Goal: Transaction & Acquisition: Purchase product/service

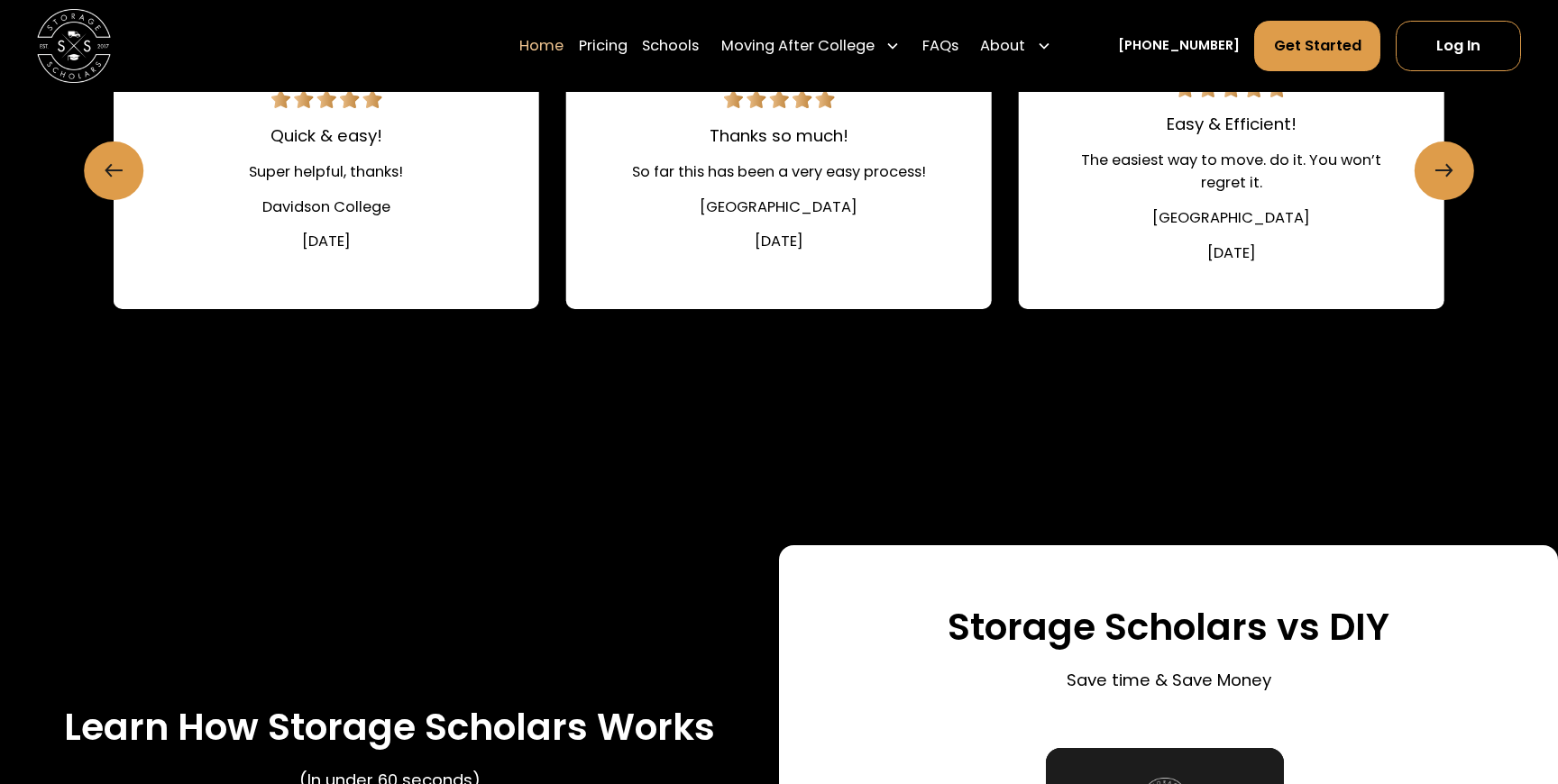
scroll to position [2850, 0]
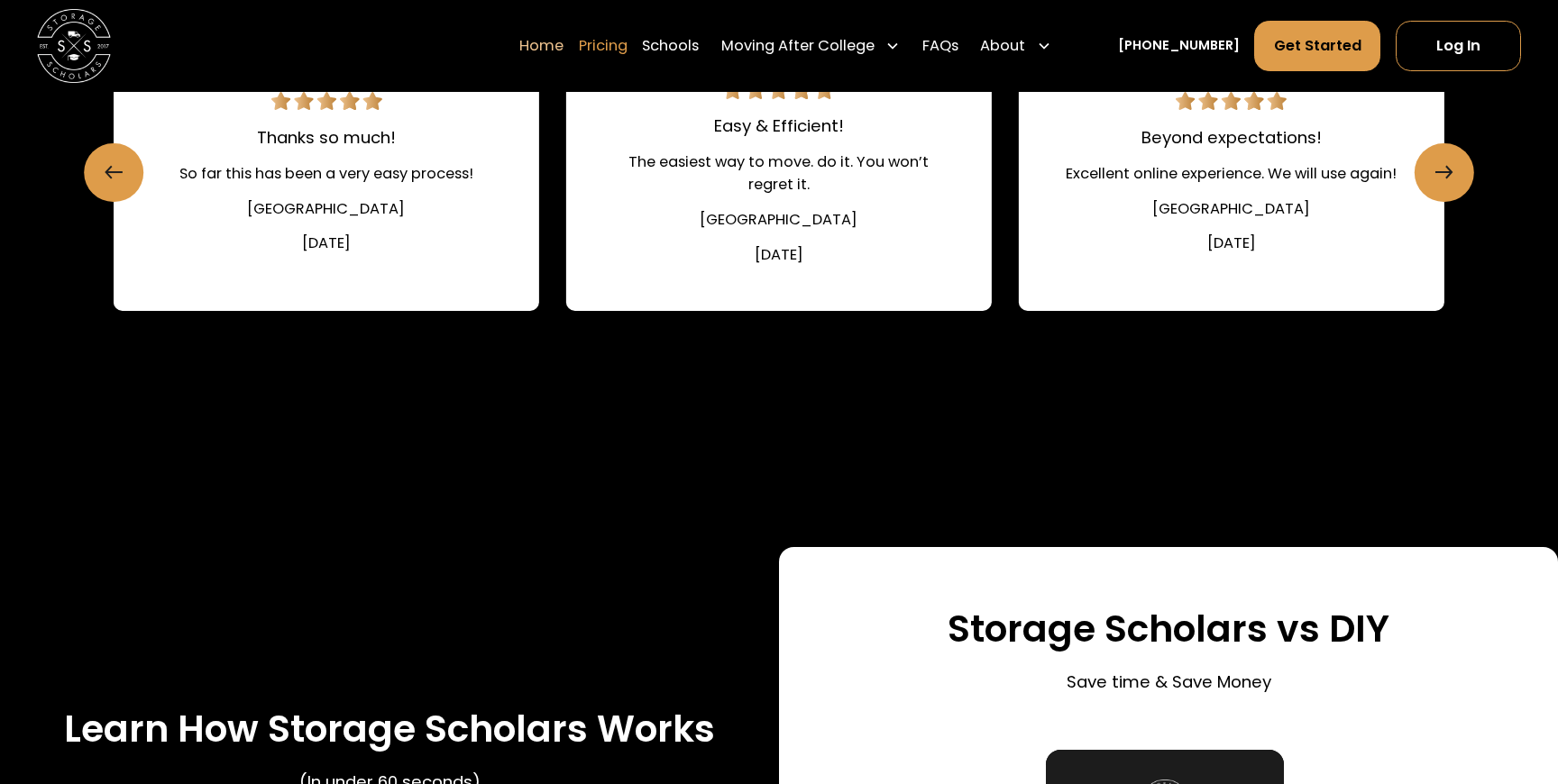
click at [611, 37] on link "Pricing" at bounding box center [604, 46] width 49 height 51
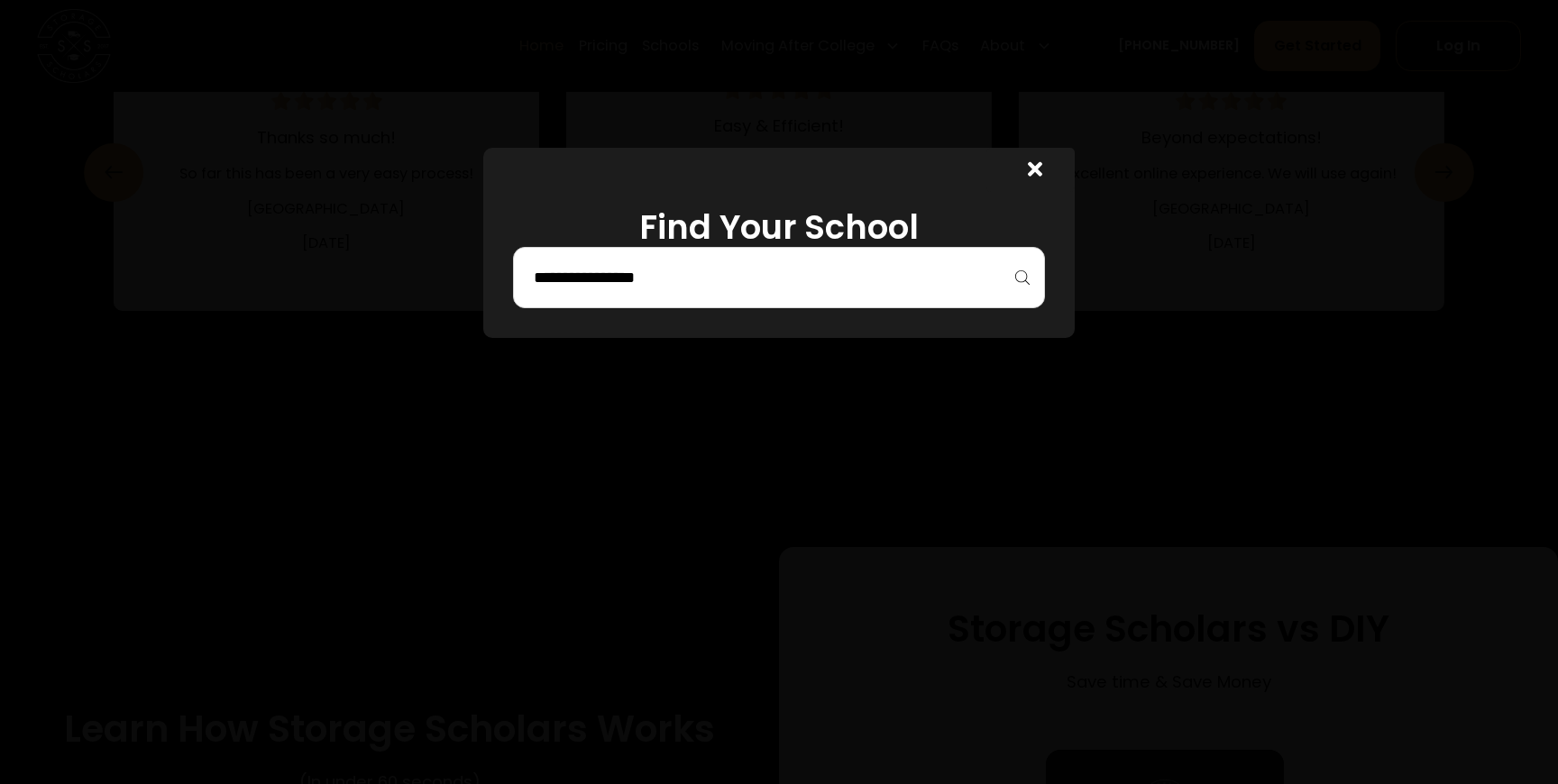
click at [662, 247] on div at bounding box center [779, 278] width 532 height 61
click at [655, 294] on div at bounding box center [779, 278] width 532 height 61
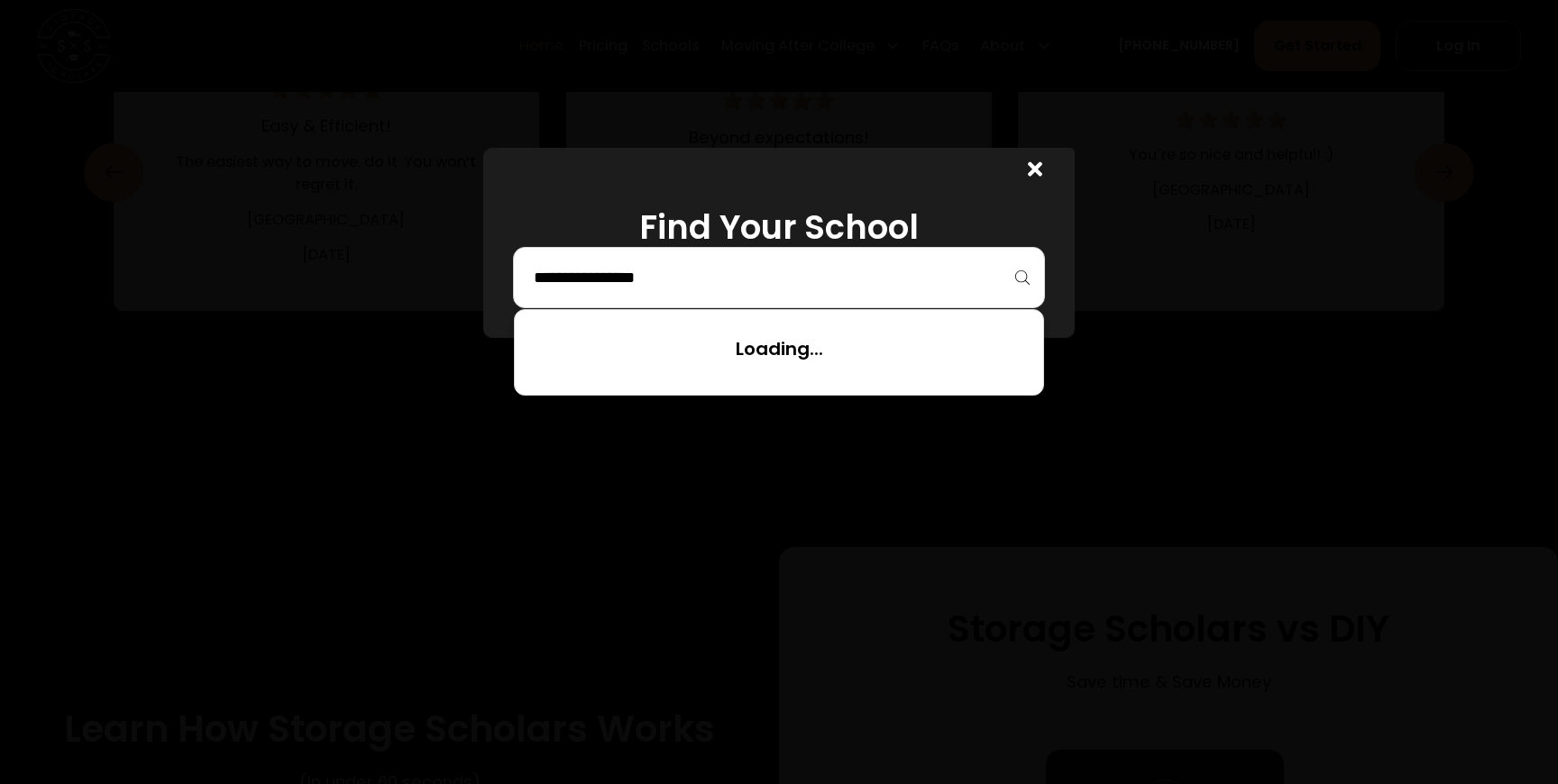
click at [634, 278] on input "search" at bounding box center [779, 277] width 494 height 30
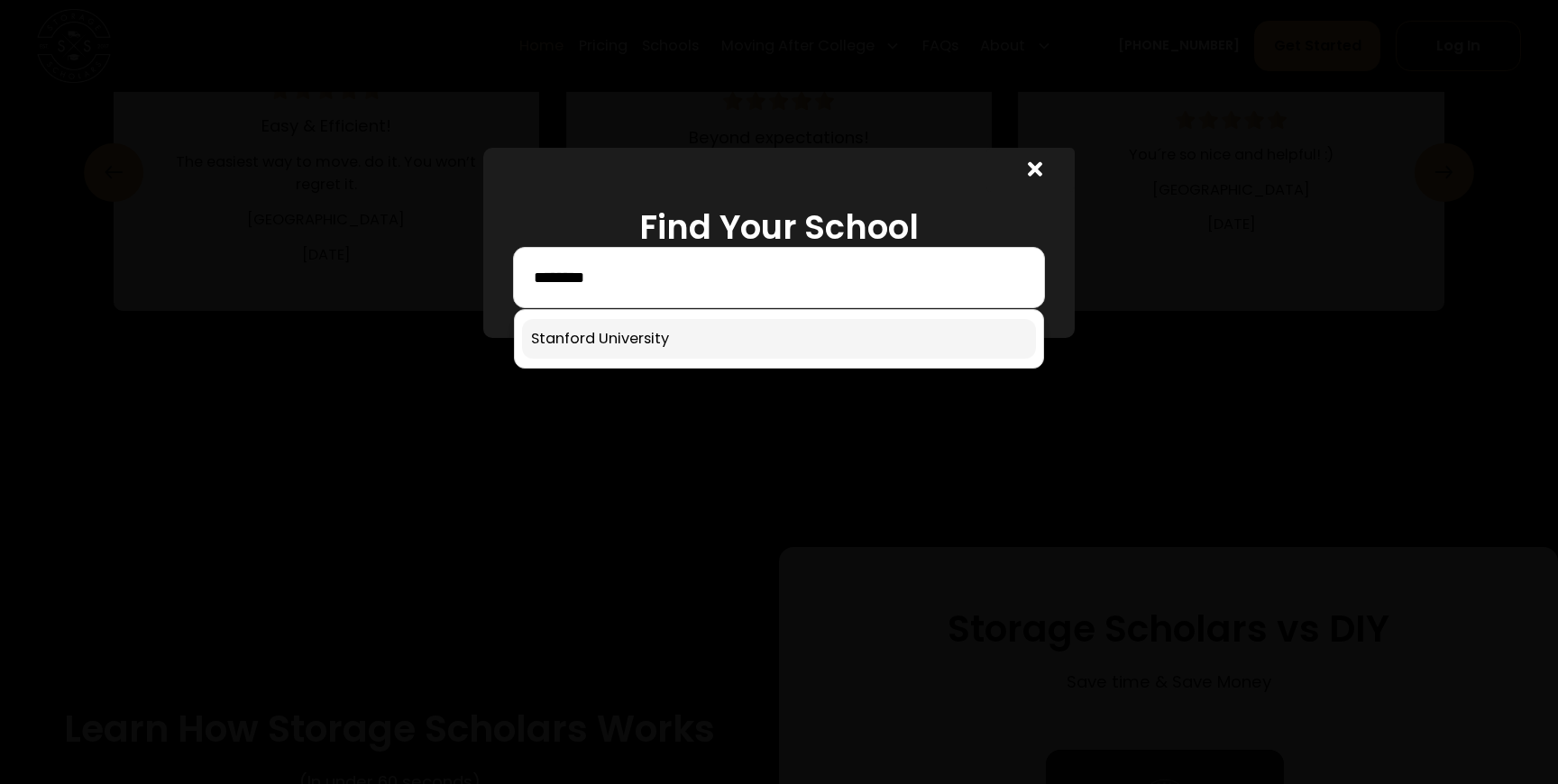
type input "********"
click at [612, 340] on link at bounding box center [779, 339] width 514 height 39
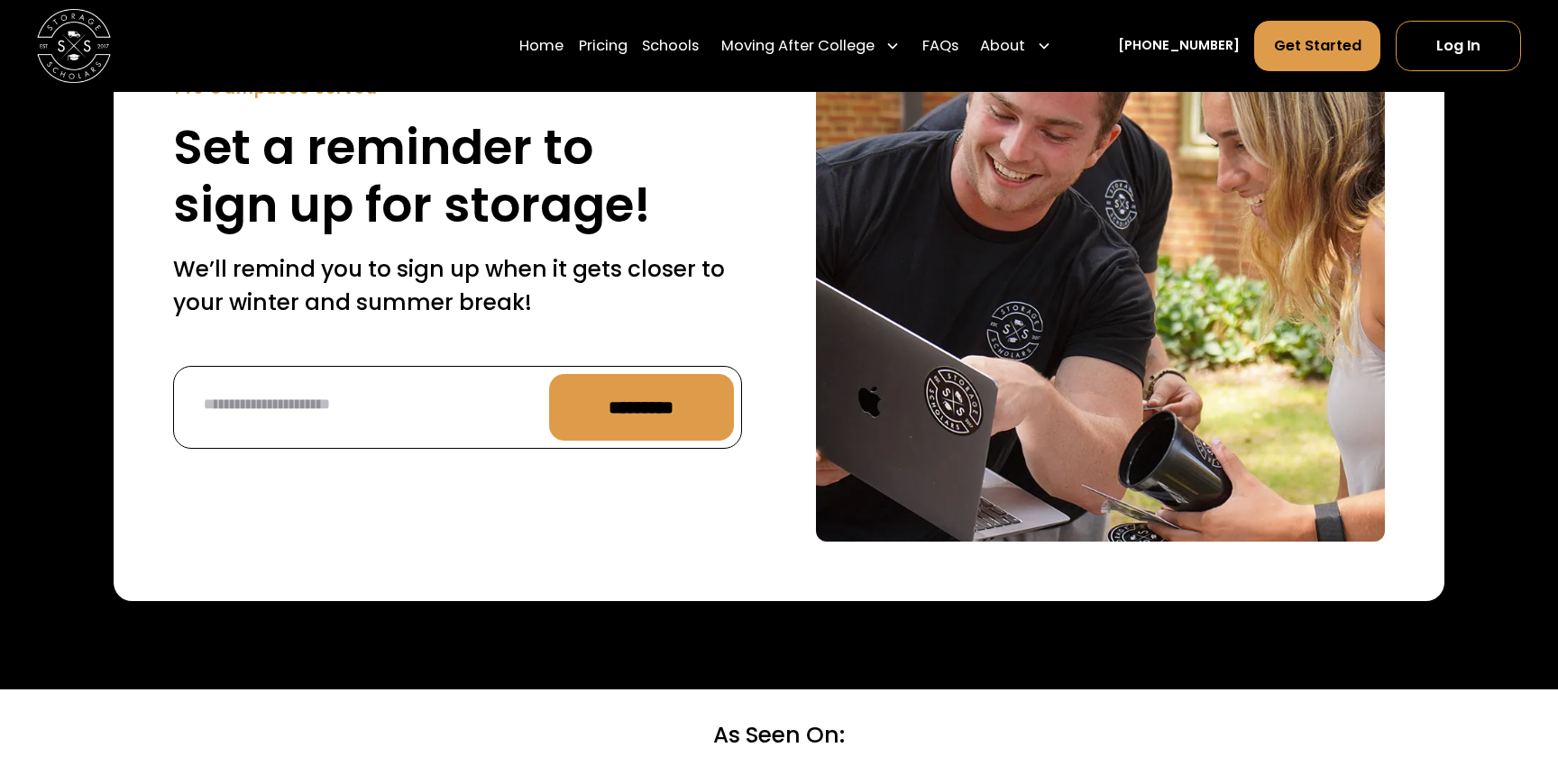
scroll to position [6662, 0]
